Goal: Task Accomplishment & Management: Manage account settings

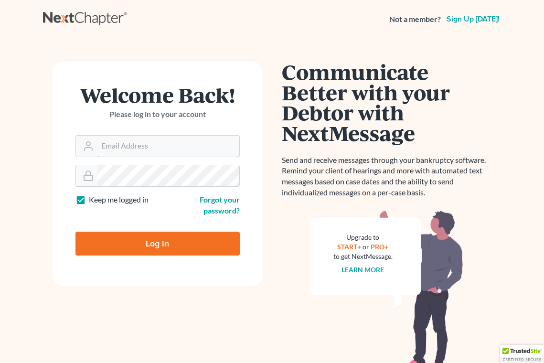
type input "Fbunol@derbeslaw.com"
click at [155, 241] on input "Log In" at bounding box center [158, 244] width 164 height 24
type input "Thinking..."
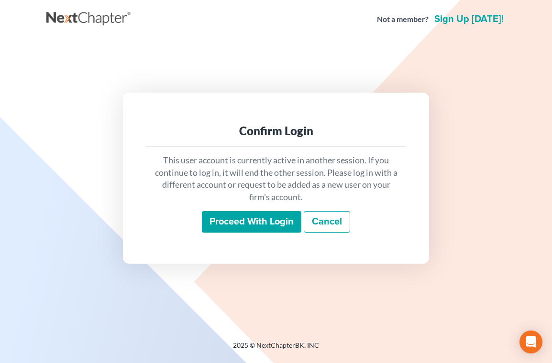
click at [221, 223] on input "Proceed with login" at bounding box center [251, 222] width 99 height 22
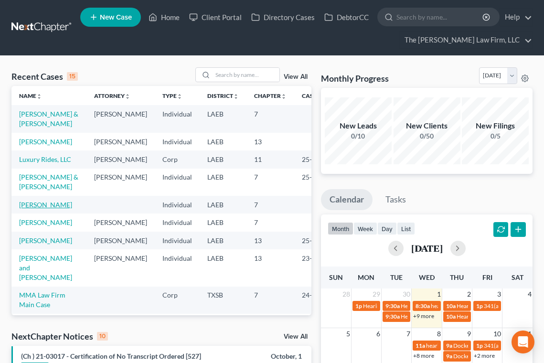
click at [42, 209] on link "[PERSON_NAME]" at bounding box center [45, 205] width 53 height 8
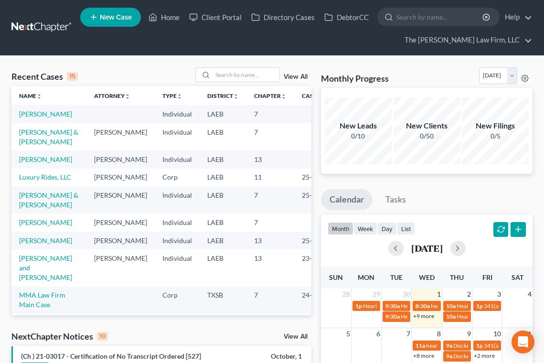
click at [175, 45] on ul "New Case Home Client Portal Directory Cases DebtorCC - No Result - See all resu…" at bounding box center [306, 28] width 453 height 46
click at [236, 18] on link "Client Portal" at bounding box center [215, 17] width 62 height 17
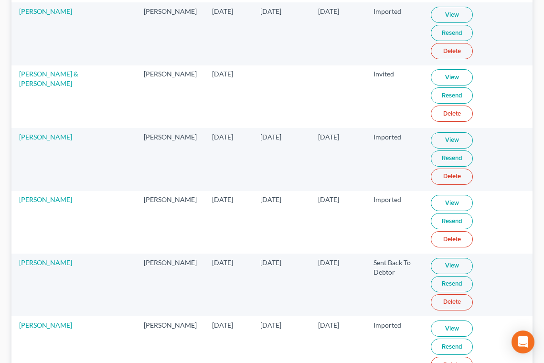
scroll to position [2055, 0]
